Goal: Task Accomplishment & Management: Use online tool/utility

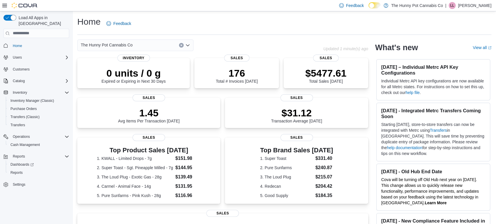
click at [260, 30] on div "Home Feedback" at bounding box center [284, 23] width 414 height 15
click at [285, 23] on div "Home Feedback" at bounding box center [284, 23] width 414 height 15
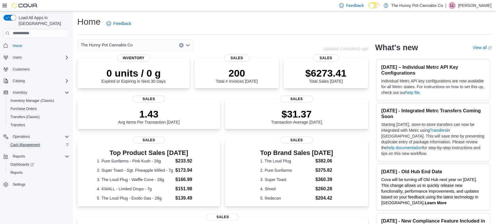
click at [28, 143] on span "Cash Management" at bounding box center [24, 145] width 29 height 5
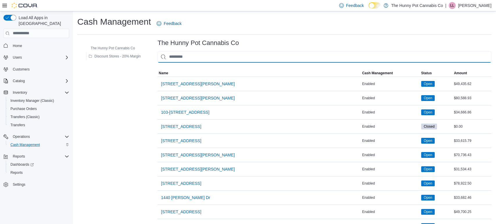
click at [180, 53] on input "This is a search bar. As you type, the results lower in the page will automatic…" at bounding box center [325, 57] width 334 height 12
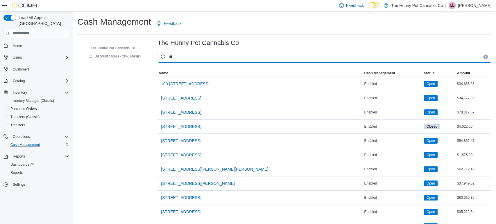
type input "**"
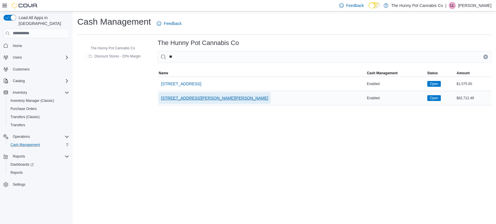
click at [191, 97] on span "[STREET_ADDRESS][PERSON_NAME][PERSON_NAME]" at bounding box center [214, 98] width 107 height 6
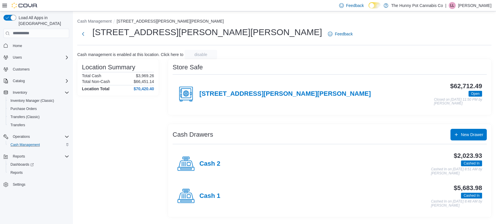
click at [197, 161] on div "Cash 2" at bounding box center [198, 164] width 43 height 17
click at [197, 161] on div "Cash Management [STREET_ADDRESS][PERSON_NAME][PERSON_NAME][PERSON_NAME][PERSON_…" at bounding box center [285, 116] width 424 height 211
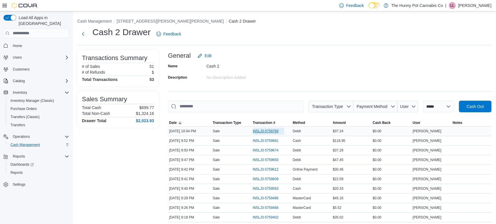
click at [259, 133] on span "IN5LJ3-5759769" at bounding box center [266, 131] width 26 height 5
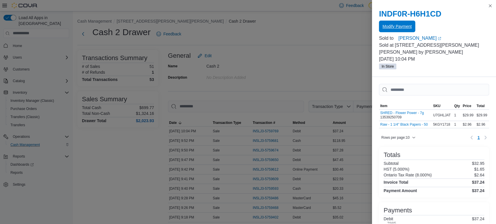
click at [392, 30] on span "Modify Payment" at bounding box center [397, 27] width 29 height 12
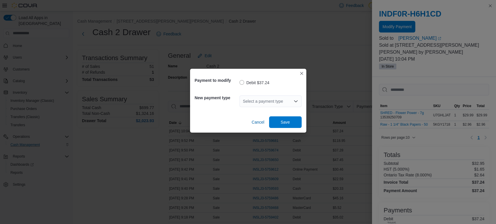
click at [238, 100] on h5 "New payment type" at bounding box center [217, 98] width 44 height 12
click at [262, 103] on div "Select a payment type" at bounding box center [271, 102] width 62 height 12
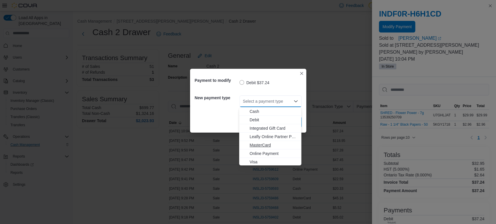
click at [261, 147] on span "MasterCard" at bounding box center [274, 145] width 48 height 6
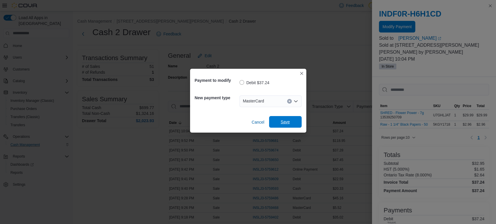
click at [286, 122] on span "Save" at bounding box center [285, 122] width 9 height 6
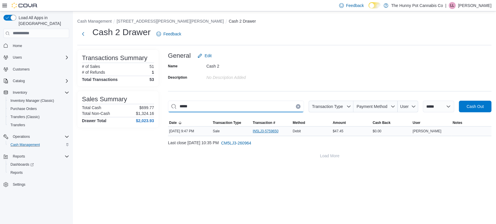
type input "*****"
click at [258, 133] on span "IN5LJ3-5759650" at bounding box center [266, 131] width 26 height 5
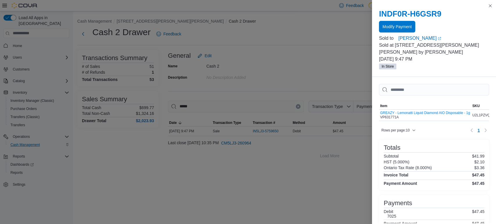
click at [398, 34] on div at bounding box center [434, 34] width 110 height 2
click at [393, 28] on span "Modify Payment" at bounding box center [397, 27] width 29 height 6
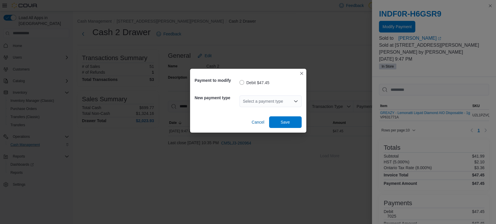
click at [294, 102] on icon "Open list of options" at bounding box center [296, 101] width 5 height 5
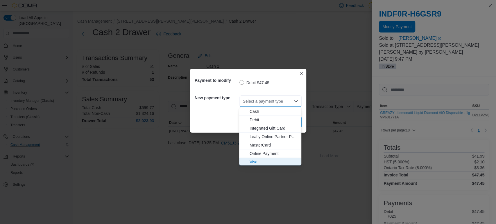
click at [257, 163] on span "Visa" at bounding box center [274, 162] width 48 height 6
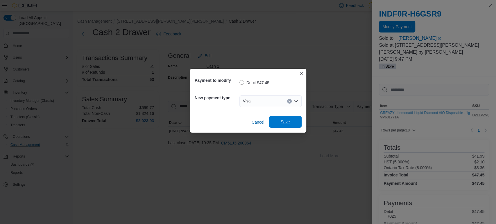
click at [291, 122] on span "Save" at bounding box center [286, 122] width 26 height 12
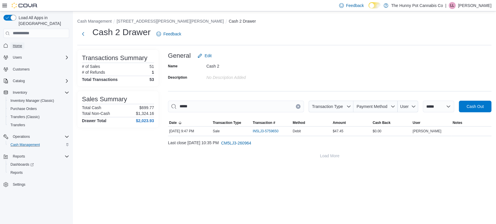
click at [21, 44] on span "Home" at bounding box center [17, 46] width 9 height 5
